Goal: Communication & Community: Answer question/provide support

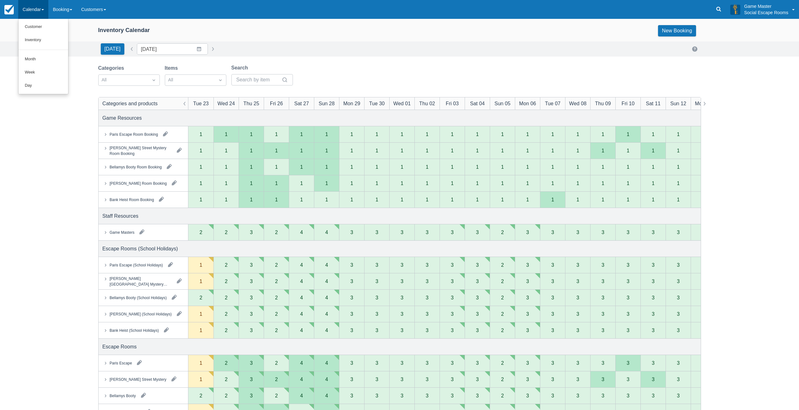
click at [45, 82] on link "Day" at bounding box center [44, 85] width 50 height 13
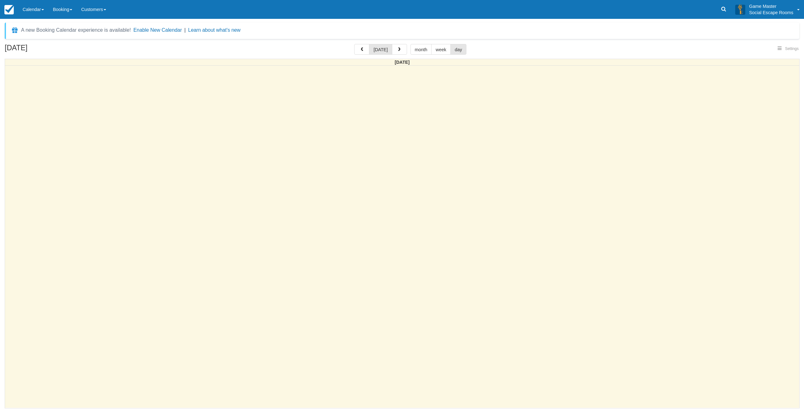
select select
click at [397, 52] on button "button" at bounding box center [399, 49] width 15 height 11
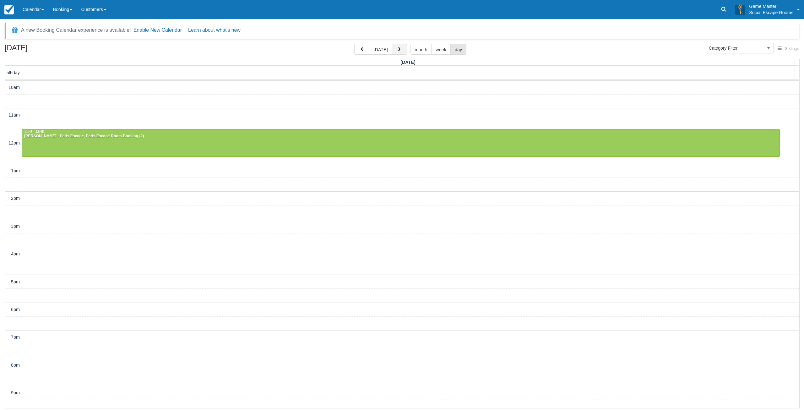
click at [401, 51] on button "button" at bounding box center [399, 49] width 15 height 11
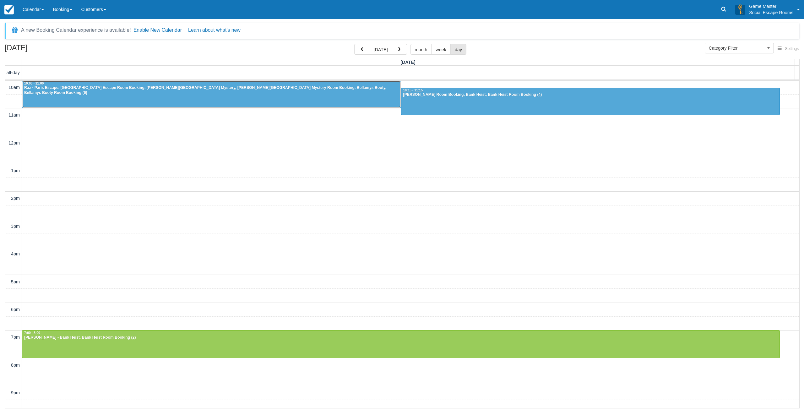
click at [320, 90] on div "Raz - Paris Escape, Paris Escape Room Booking, Baker Street Mystery, Baker Stre…" at bounding box center [211, 90] width 375 height 10
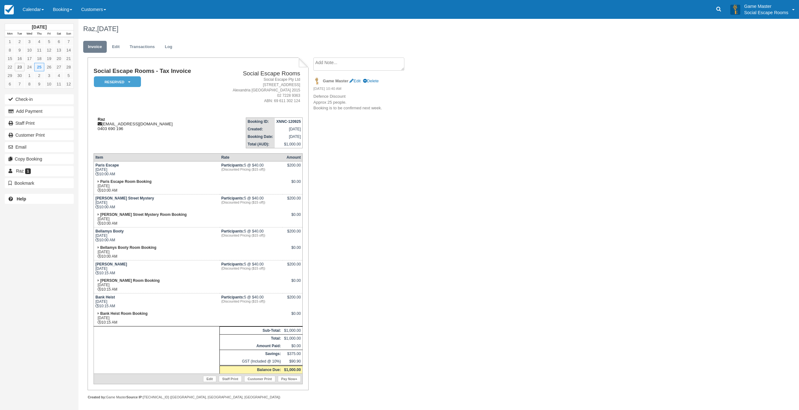
click at [187, 119] on div "Raz razazglaidous@gmail.com 0403 690 196" at bounding box center [154, 124] width 120 height 14
click at [50, 147] on button "Email" at bounding box center [39, 147] width 69 height 10
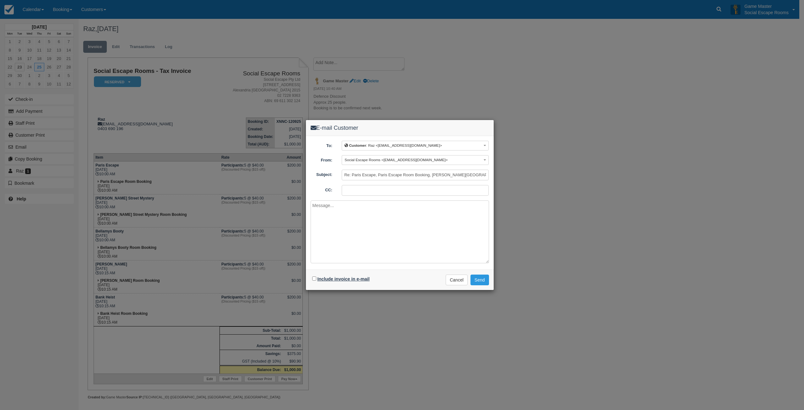
click at [340, 280] on label "Include invoice in e-mail" at bounding box center [343, 278] width 52 height 5
click at [316, 280] on input "Include invoice in e-mail" at bounding box center [314, 278] width 4 height 4
checkbox input "true"
click at [362, 247] on textarea at bounding box center [399, 231] width 178 height 63
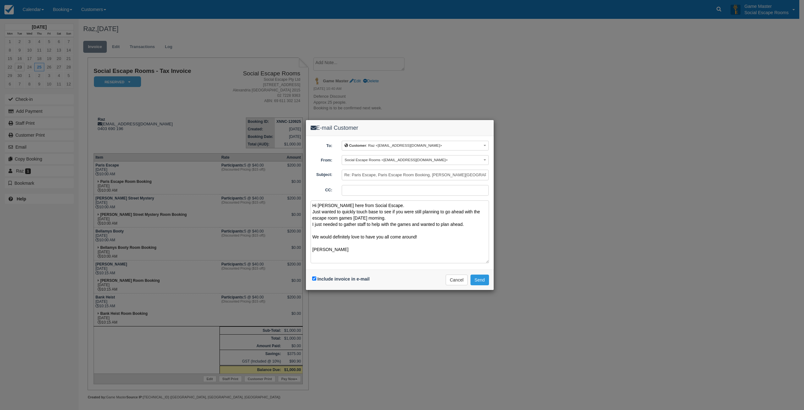
click at [430, 231] on textarea "Hi Raz, Mark here from Social Escape. Just wanted to quickly touch base to see …" at bounding box center [399, 231] width 178 height 63
type textarea "Hi Raz, Mark here from Social Escape. Just wanted to quickly touch base to see …"
click at [377, 174] on input "Re: Paris Escape, Paris Escape Room Booking, Baker Street Mystery, Baker Street…" at bounding box center [415, 175] width 147 height 11
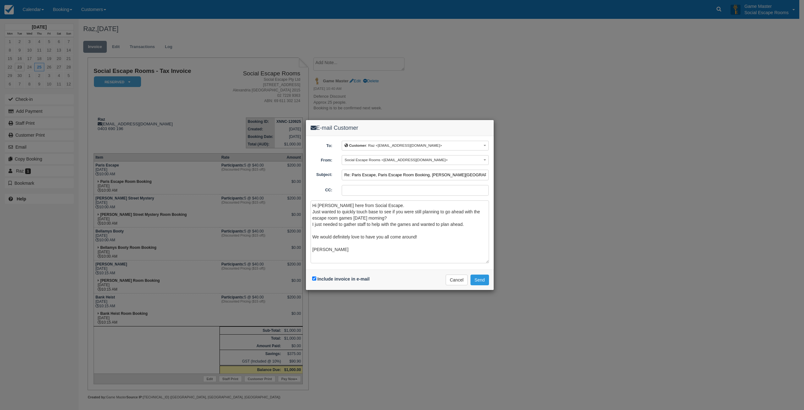
click at [379, 174] on input "Re: Paris Escape, Paris Escape Room Booking, Baker Street Mystery, Baker Street…" at bounding box center [415, 175] width 147 height 11
drag, startPoint x: 352, startPoint y: 174, endPoint x: 361, endPoint y: 172, distance: 9.3
click at [352, 174] on input "Re: Paris Escape, Paris Escape Room Booking, Baker Street Mystery, Baker Street…" at bounding box center [415, 175] width 147 height 11
type input "Re: Escape room games at Social Escape - Thursday 25th September 10:00am"
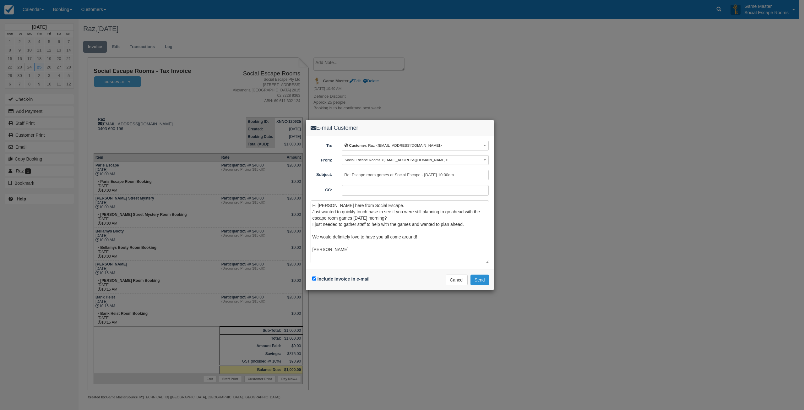
scroll to position [0, 0]
click at [476, 278] on button "Send" at bounding box center [479, 279] width 19 height 11
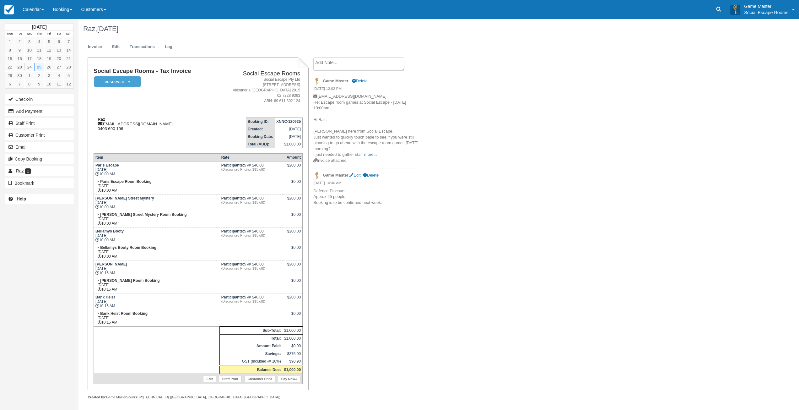
click at [119, 125] on div "Raz razazglaidous@gmail.com 0403 690 196" at bounding box center [154, 124] width 120 height 14
click at [45, 11] on link "Calendar" at bounding box center [33, 9] width 30 height 19
click at [41, 86] on link "Day" at bounding box center [44, 85] width 50 height 13
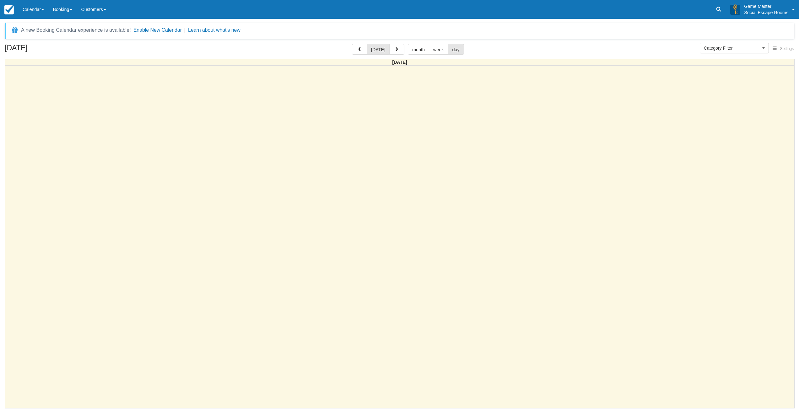
select select
